Goal: Information Seeking & Learning: Learn about a topic

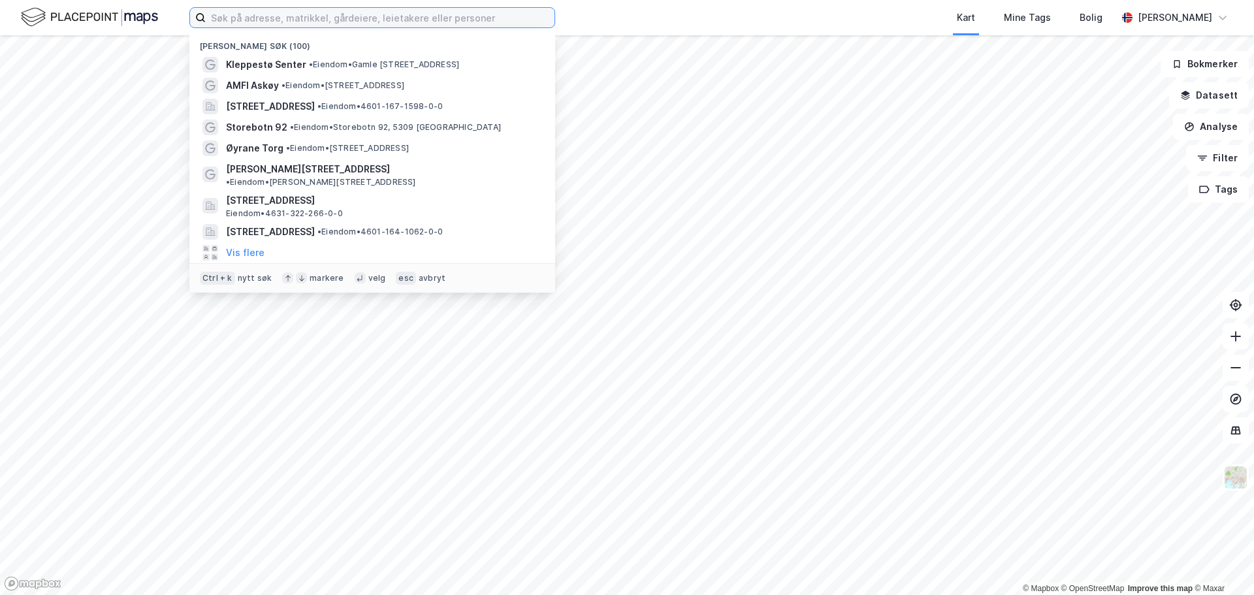
click at [327, 25] on input at bounding box center [380, 18] width 349 height 20
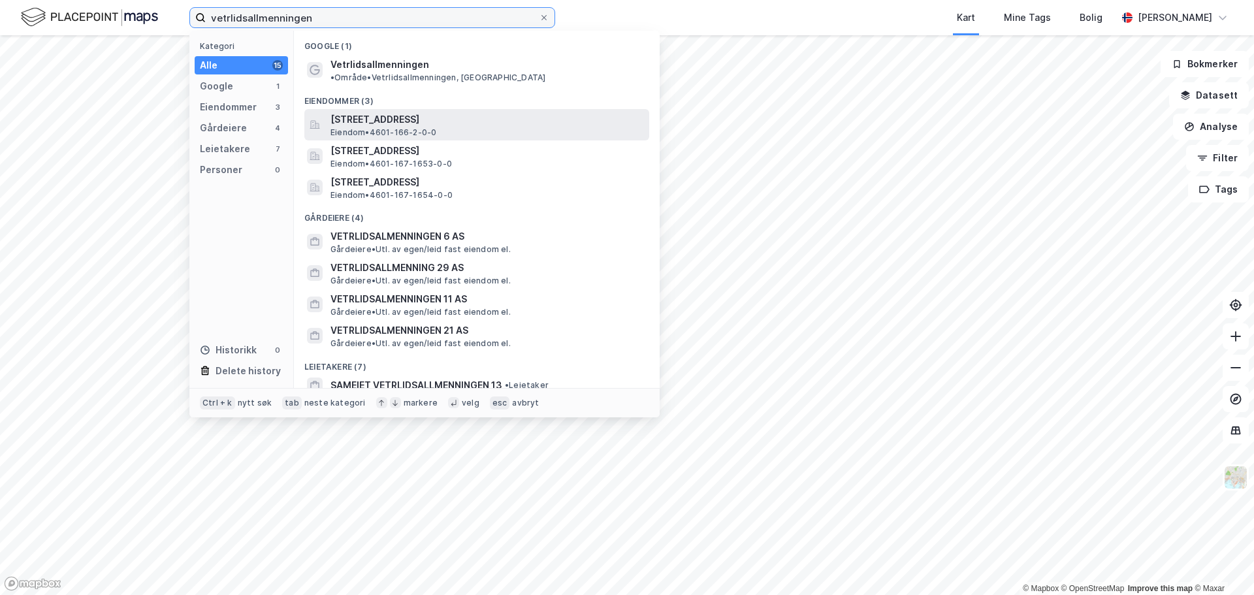
type input "vetrlidsallmenningen"
click at [384, 114] on span "[STREET_ADDRESS]" at bounding box center [486, 120] width 313 height 16
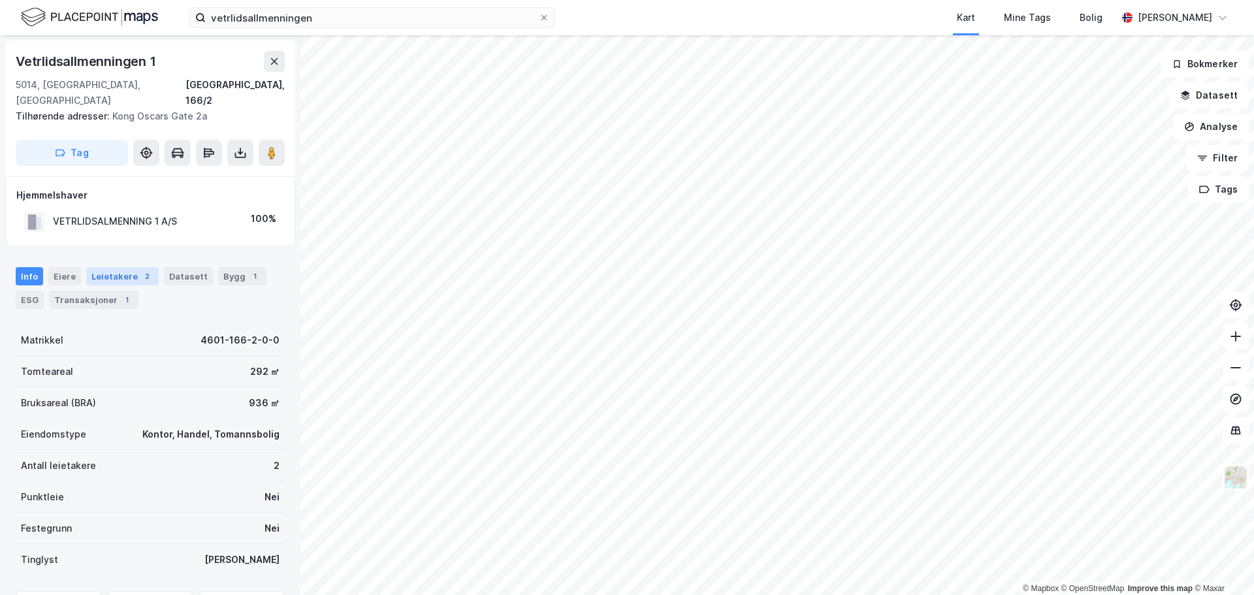
click at [131, 267] on div "Leietakere 2" at bounding box center [122, 276] width 72 height 18
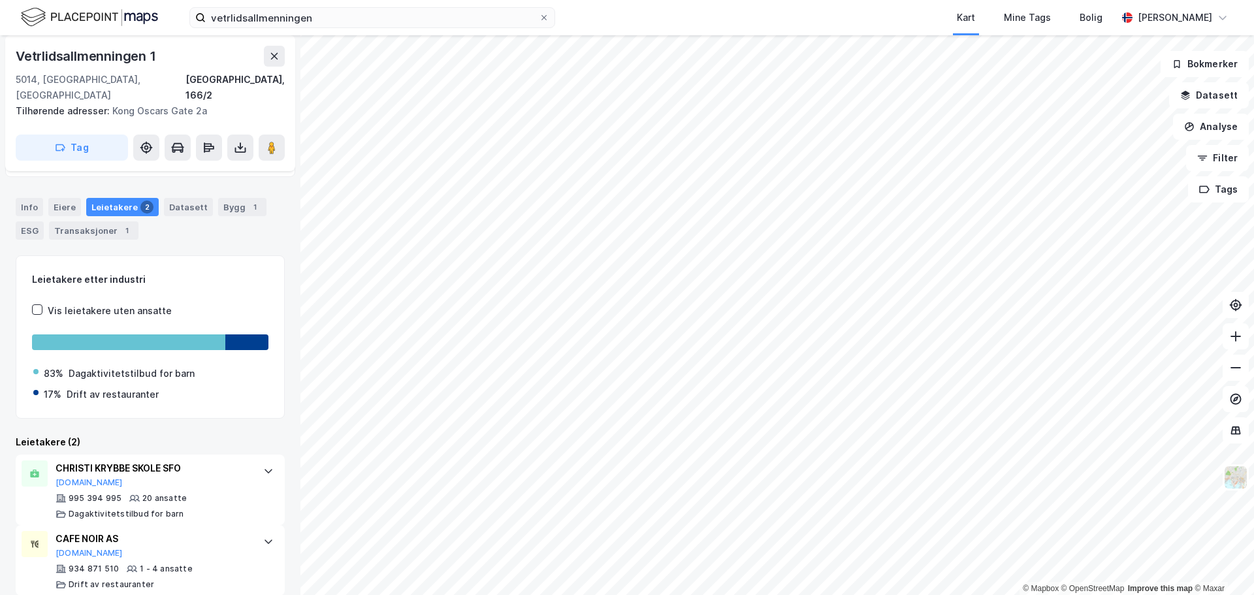
scroll to position [71, 0]
